Goal: Task Accomplishment & Management: Manage account settings

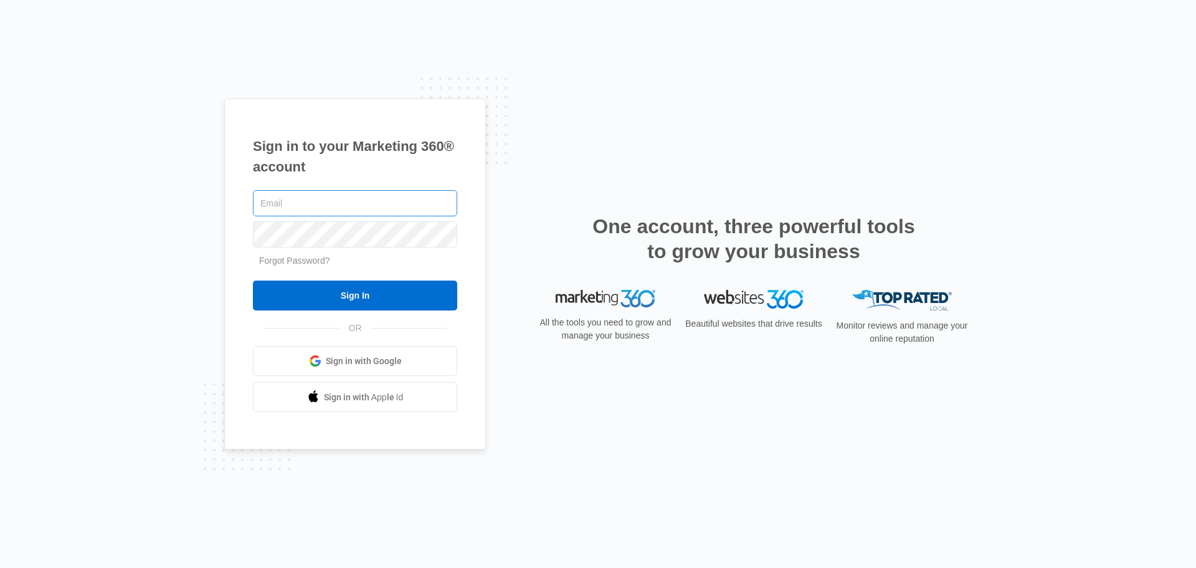
click at [295, 203] on input "text" at bounding box center [355, 203] width 204 height 26
type input "[EMAIL_ADDRESS][DOMAIN_NAME]"
click at [286, 262] on link "Forgot Password?" at bounding box center [294, 260] width 71 height 10
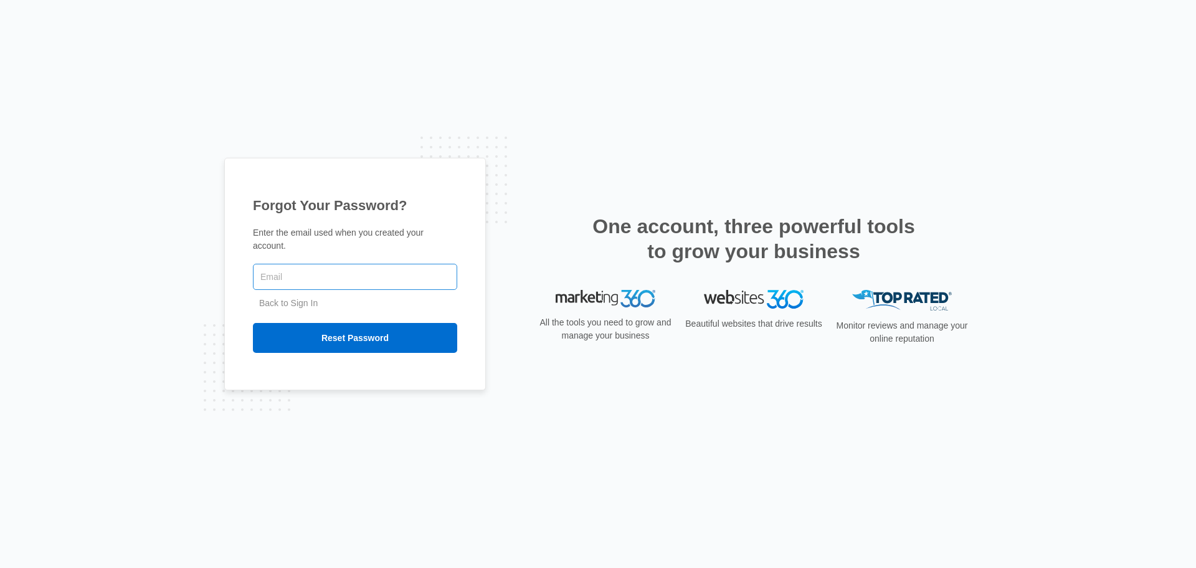
click at [291, 264] on input "text" at bounding box center [355, 277] width 204 height 26
type input "[EMAIL_ADDRESS][DOMAIN_NAME]"
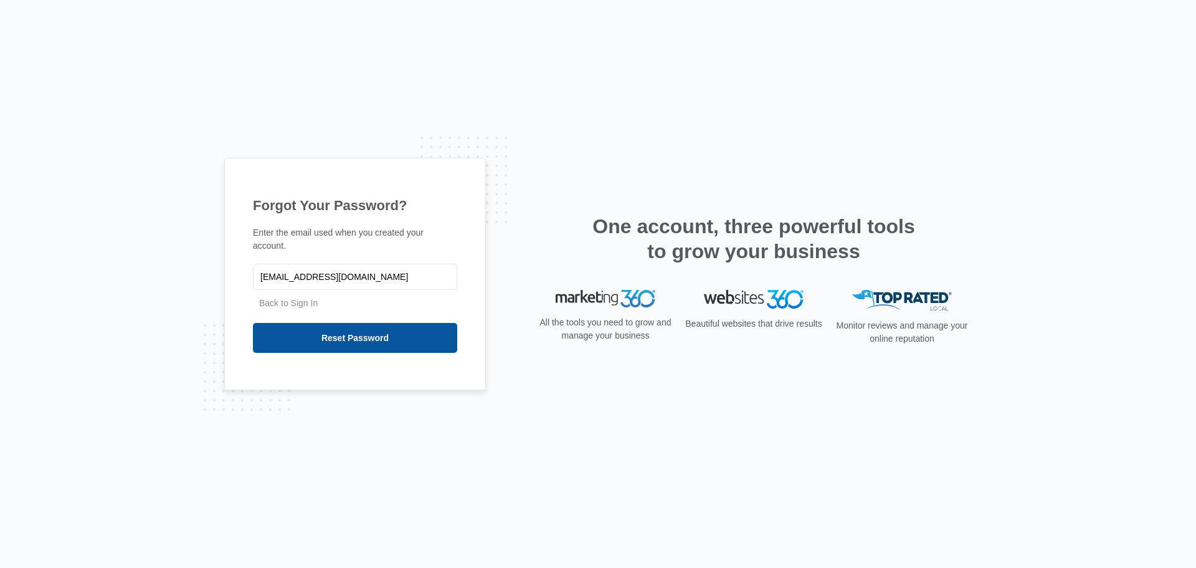
click at [346, 329] on input "Reset Password" at bounding box center [355, 338] width 204 height 30
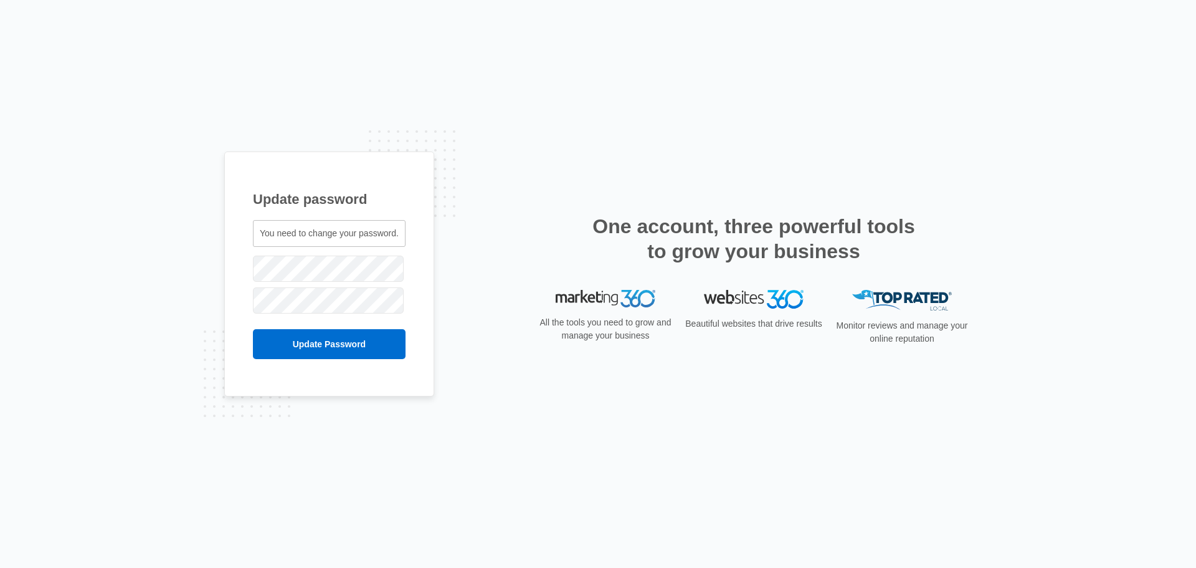
click at [168, 277] on div "Update password You need to change your password. reneroadshow@gmail.com" at bounding box center [598, 284] width 1196 height 568
click at [156, 280] on div "Update password You need to change your password. reneroadshow@gmail.com" at bounding box center [598, 284] width 1196 height 568
click at [317, 335] on input "Update Password" at bounding box center [329, 344] width 153 height 30
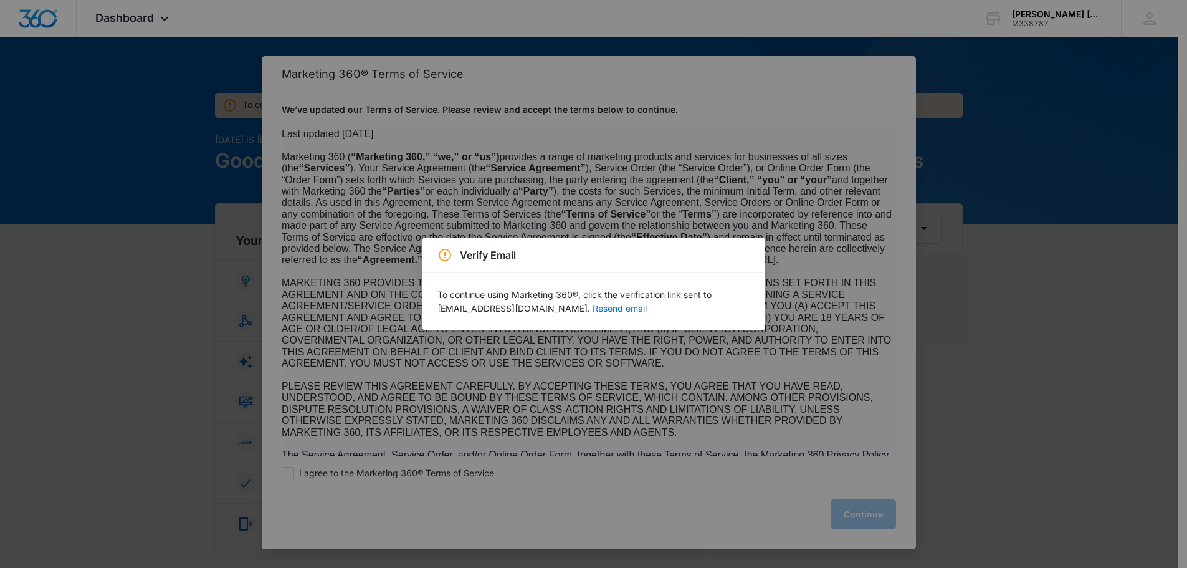
click at [297, 473] on div "Verify Email To continue using Marketing 360®, click the verification link sent…" at bounding box center [593, 284] width 1187 height 568
click at [292, 474] on div "Verify Email To continue using Marketing 360®, click the verification link sent…" at bounding box center [593, 284] width 1187 height 568
click at [596, 309] on button "Resend email" at bounding box center [620, 308] width 54 height 9
click at [593, 307] on button "Resend email" at bounding box center [620, 308] width 54 height 9
click at [293, 472] on div "Verify Email To continue using Marketing 360®, click the verification link sent…" at bounding box center [593, 284] width 1187 height 568
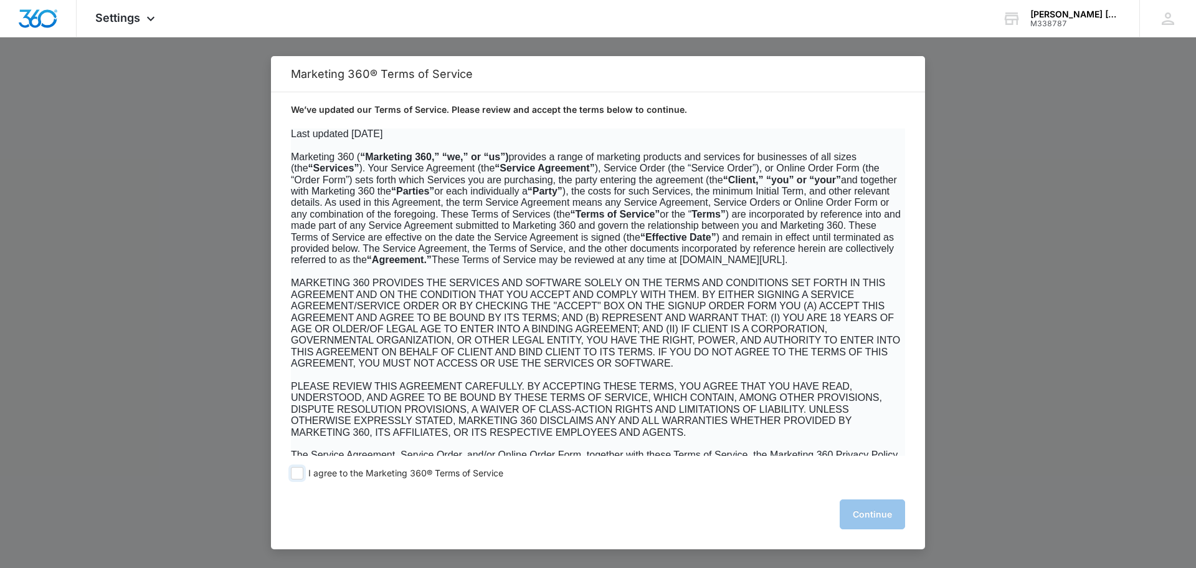
click at [297, 477] on span at bounding box center [297, 473] width 12 height 12
click at [297, 477] on input "I agree to the Marketing 360® Terms of Service" at bounding box center [297, 473] width 12 height 12
checkbox input "true"
click at [883, 520] on button "Continue" at bounding box center [872, 514] width 65 height 30
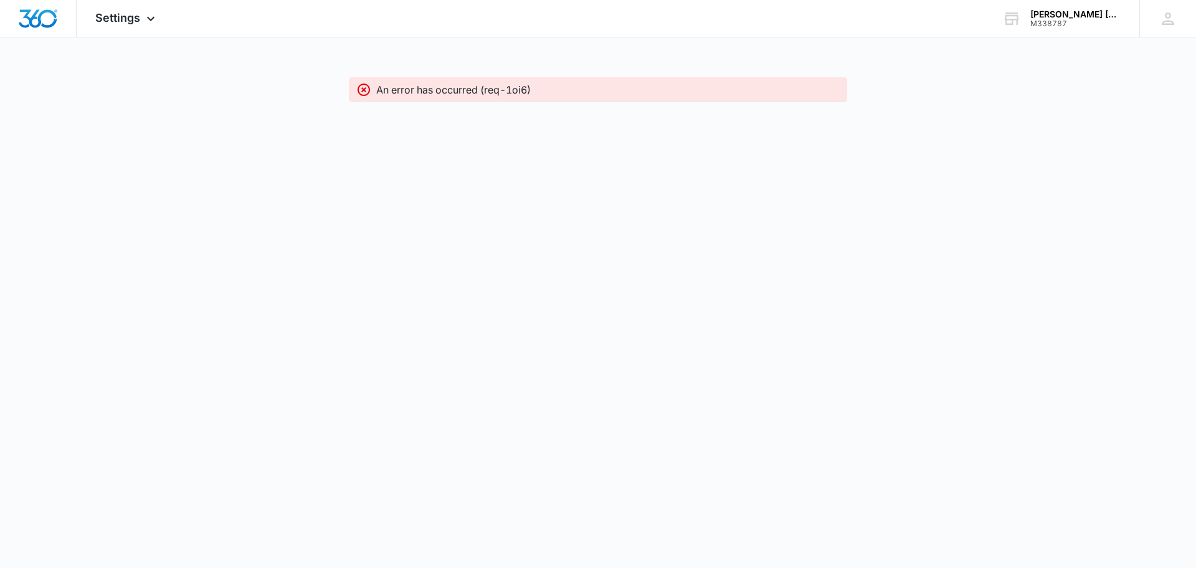
click at [474, 90] on p "An error has occurred (req-1oi6)" at bounding box center [453, 89] width 155 height 15
click at [515, 90] on p "An error has occurred (req-1oi6)" at bounding box center [453, 89] width 155 height 15
click at [1065, 14] on div "[PERSON_NAME] [PERSON_NAME] Events Agency" at bounding box center [1076, 14] width 91 height 10
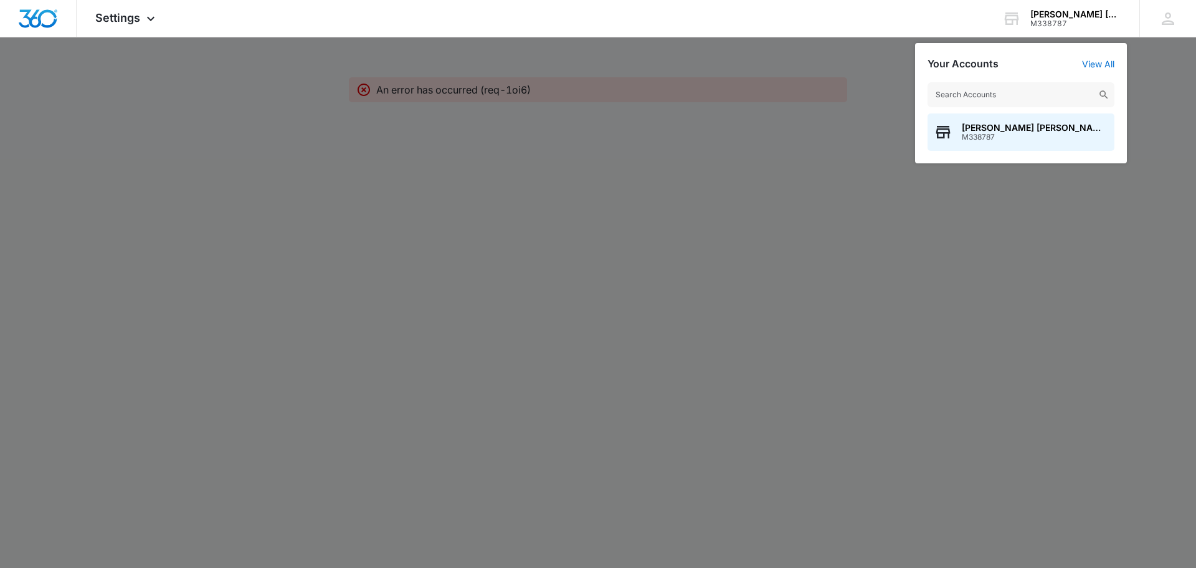
drag, startPoint x: 525, startPoint y: 236, endPoint x: 493, endPoint y: 234, distance: 32.5
click at [525, 235] on div at bounding box center [598, 284] width 1196 height 568
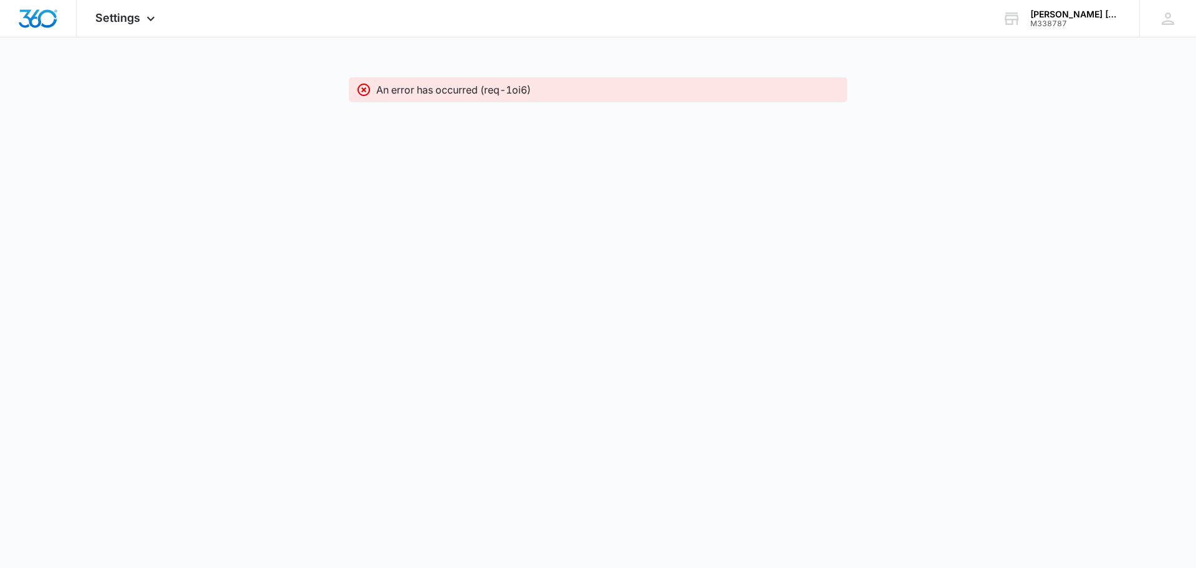
click at [362, 91] on icon at bounding box center [364, 89] width 12 height 12
click at [148, 19] on icon at bounding box center [150, 21] width 15 height 15
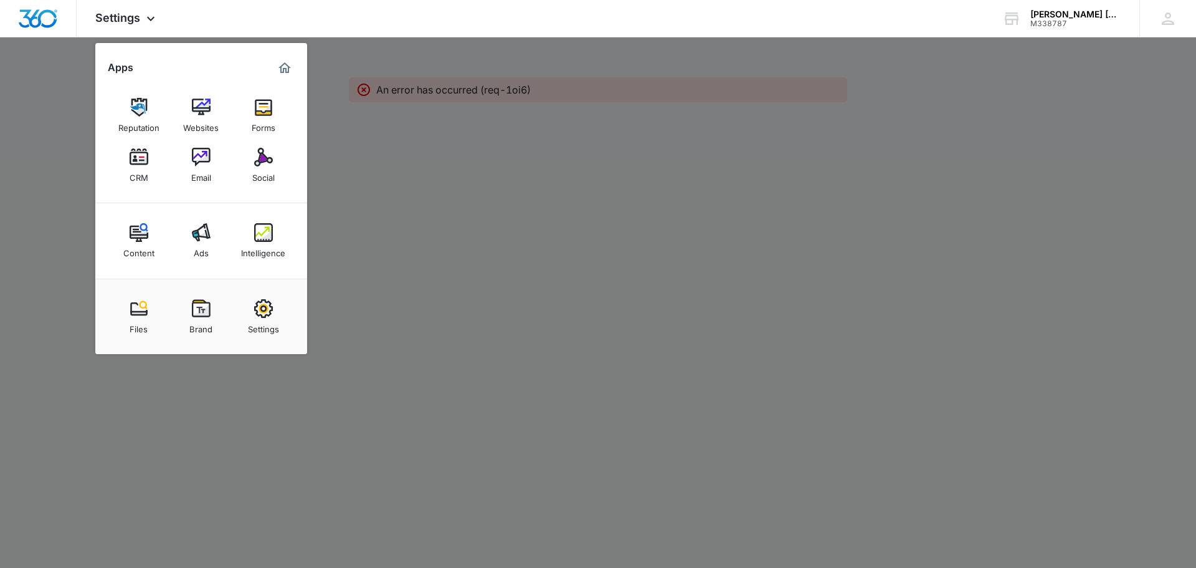
click at [519, 91] on div at bounding box center [598, 284] width 1196 height 568
